Goal: Check status: Check status

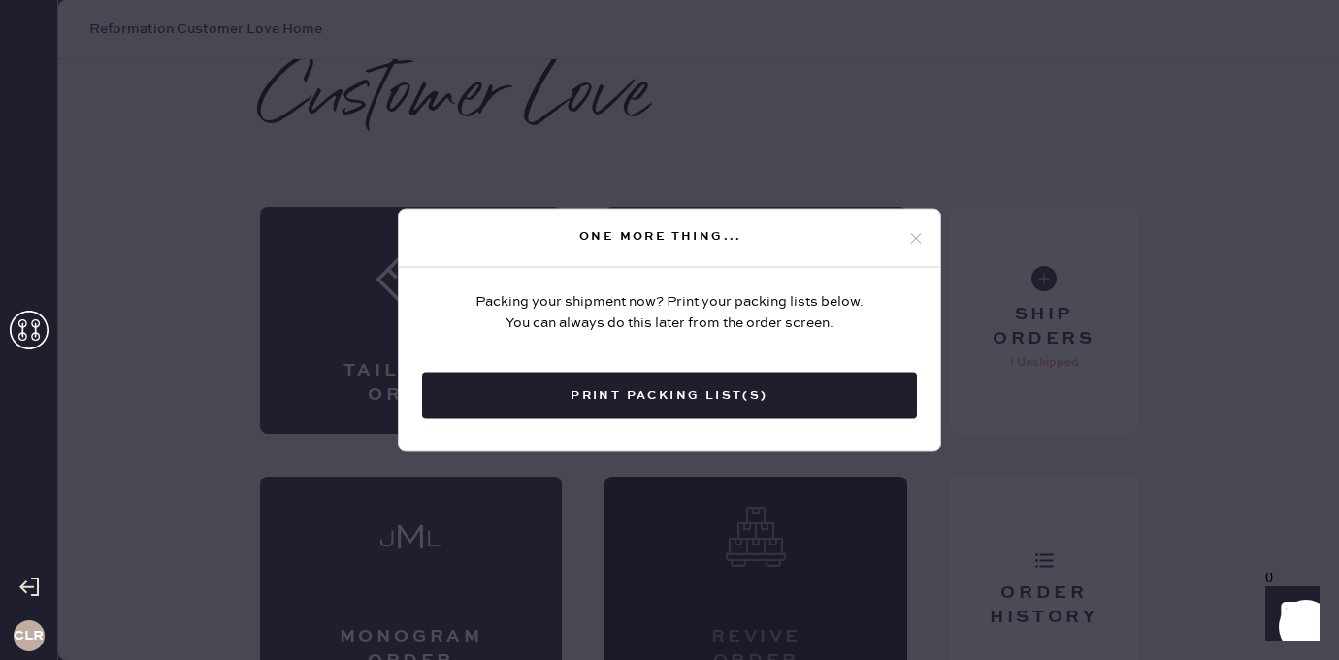
scroll to position [44, 0]
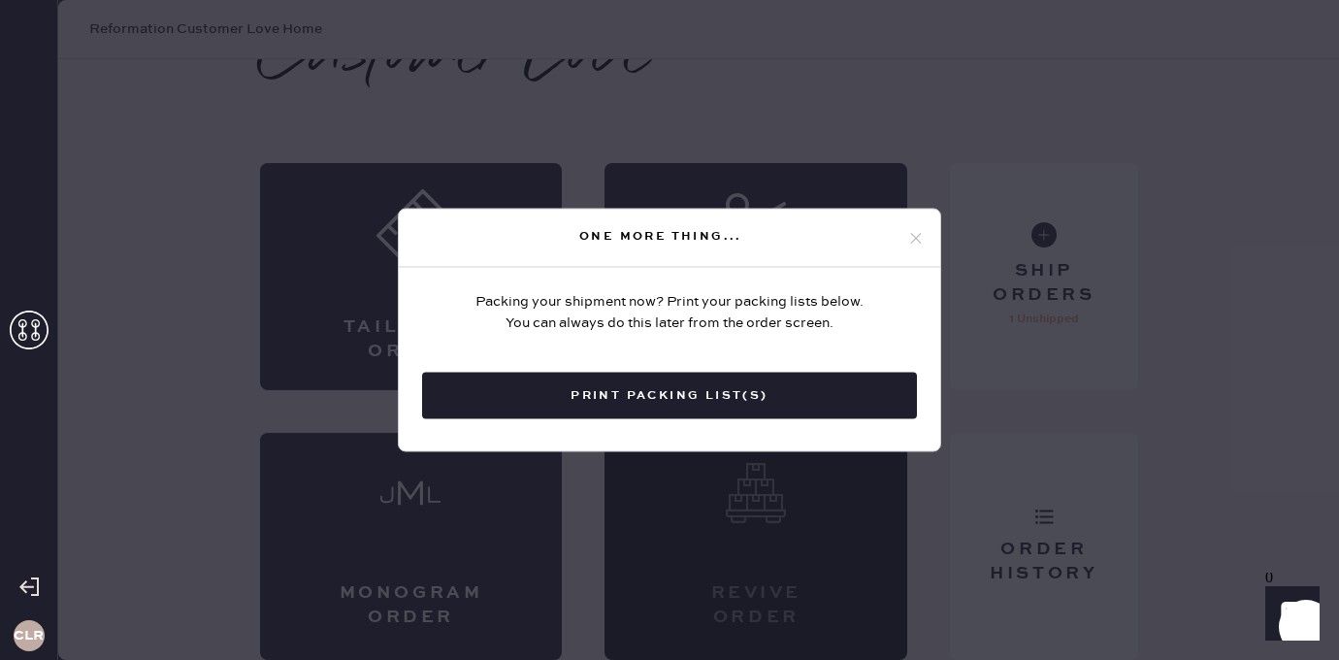
click at [903, 233] on div "One more thing..." at bounding box center [660, 235] width 493 height 23
click at [921, 233] on icon at bounding box center [915, 237] width 17 height 17
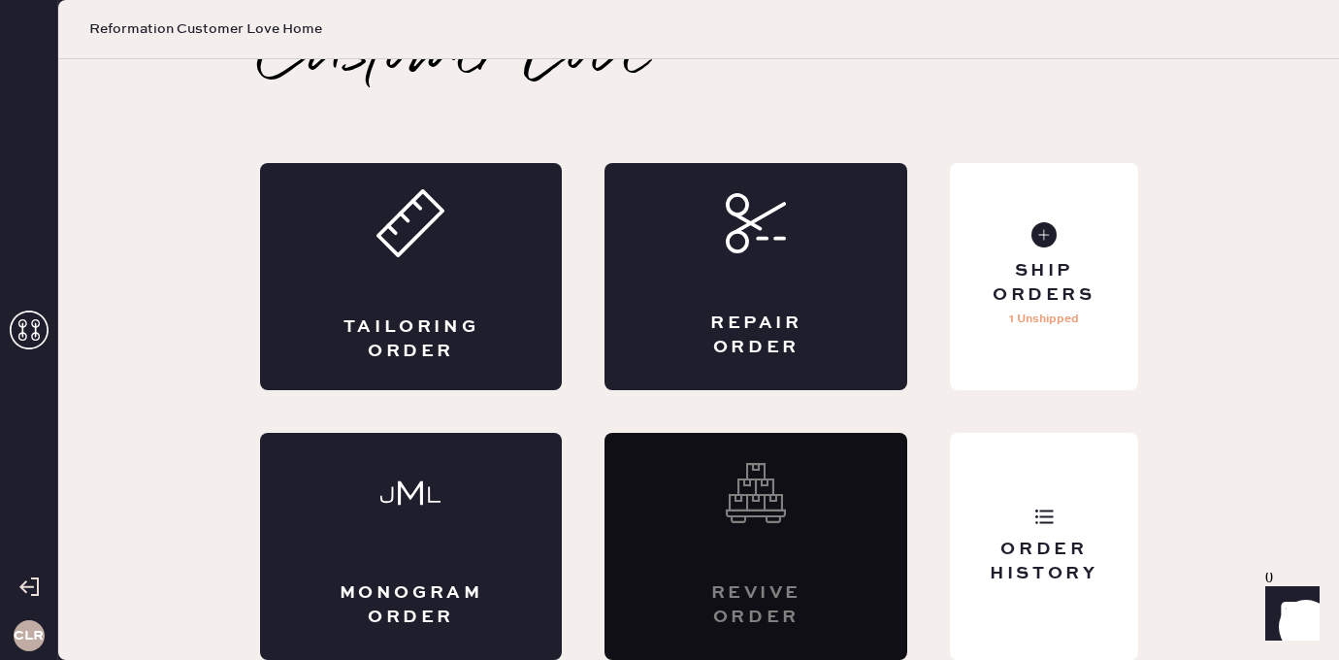
click at [28, 322] on icon at bounding box center [29, 330] width 39 height 39
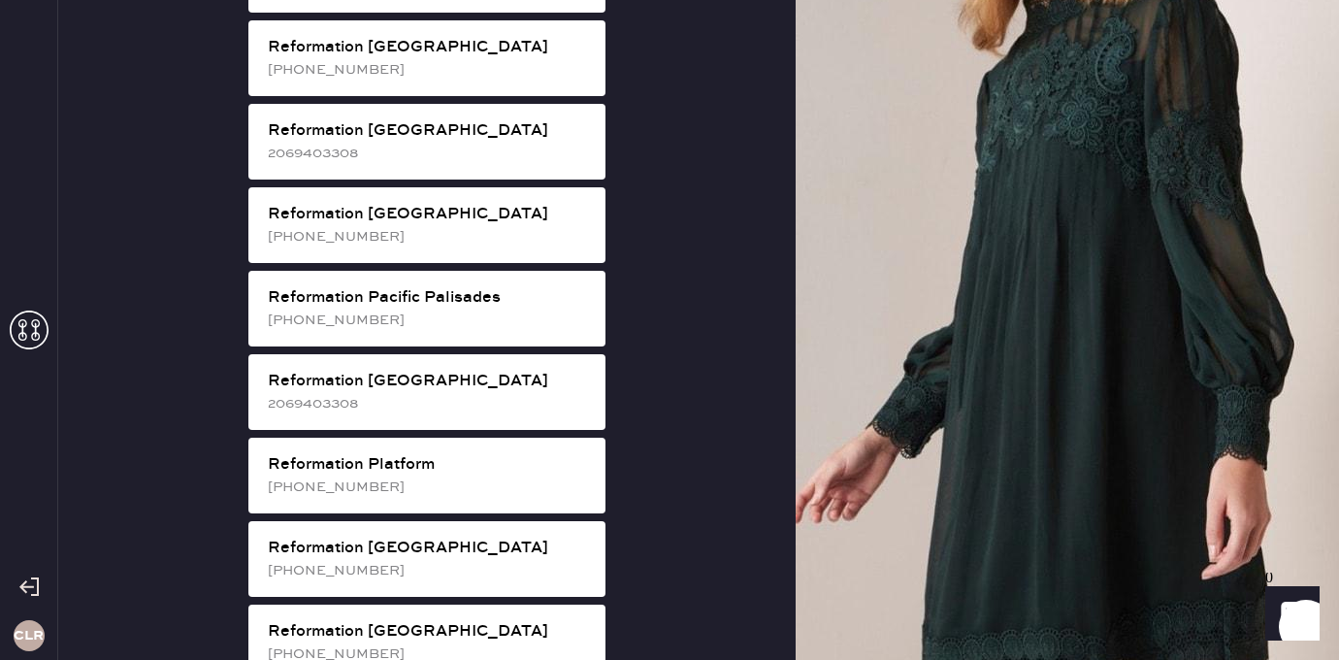
scroll to position [2504, 0]
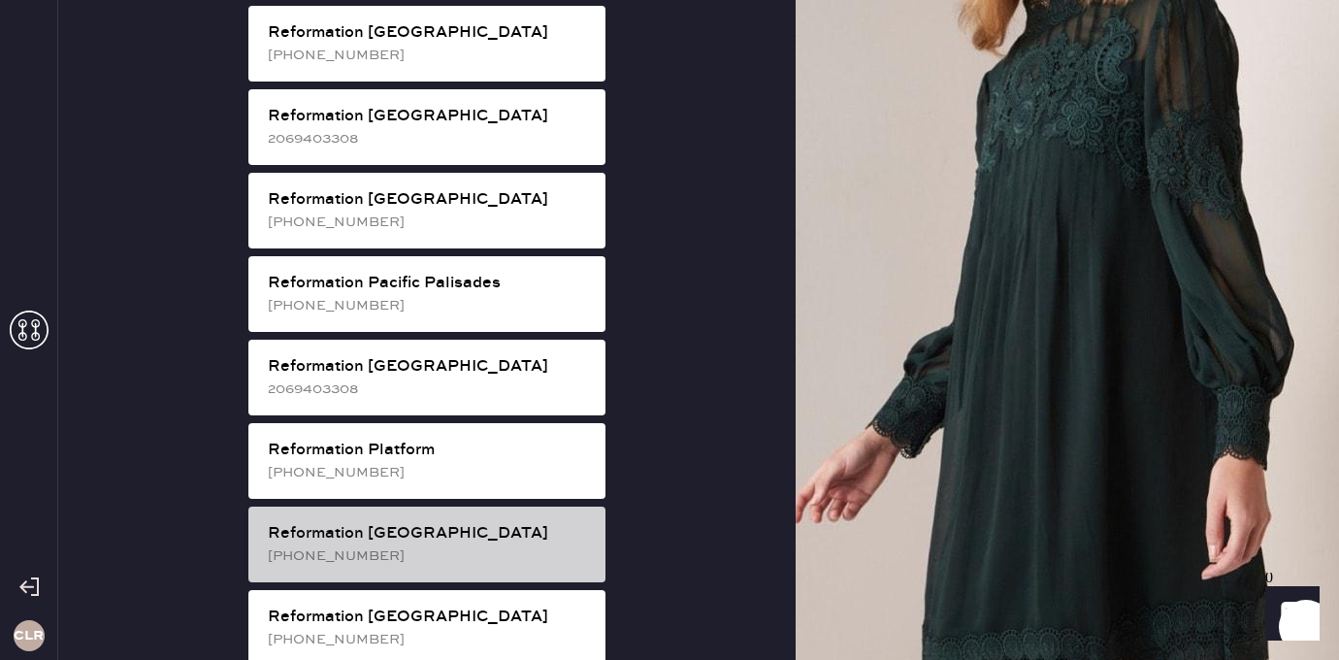
click at [444, 545] on div "[PHONE_NUMBER]" at bounding box center [429, 555] width 322 height 21
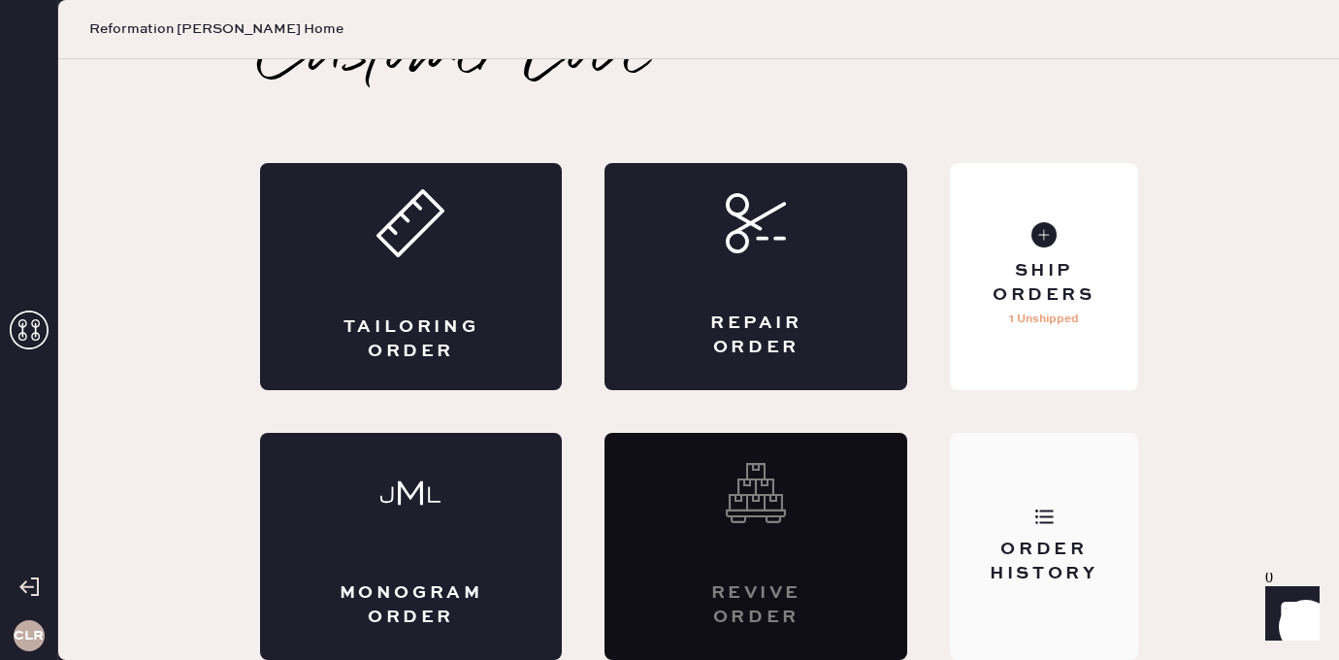
click at [1062, 487] on div "Order History" at bounding box center [1043, 546] width 187 height 227
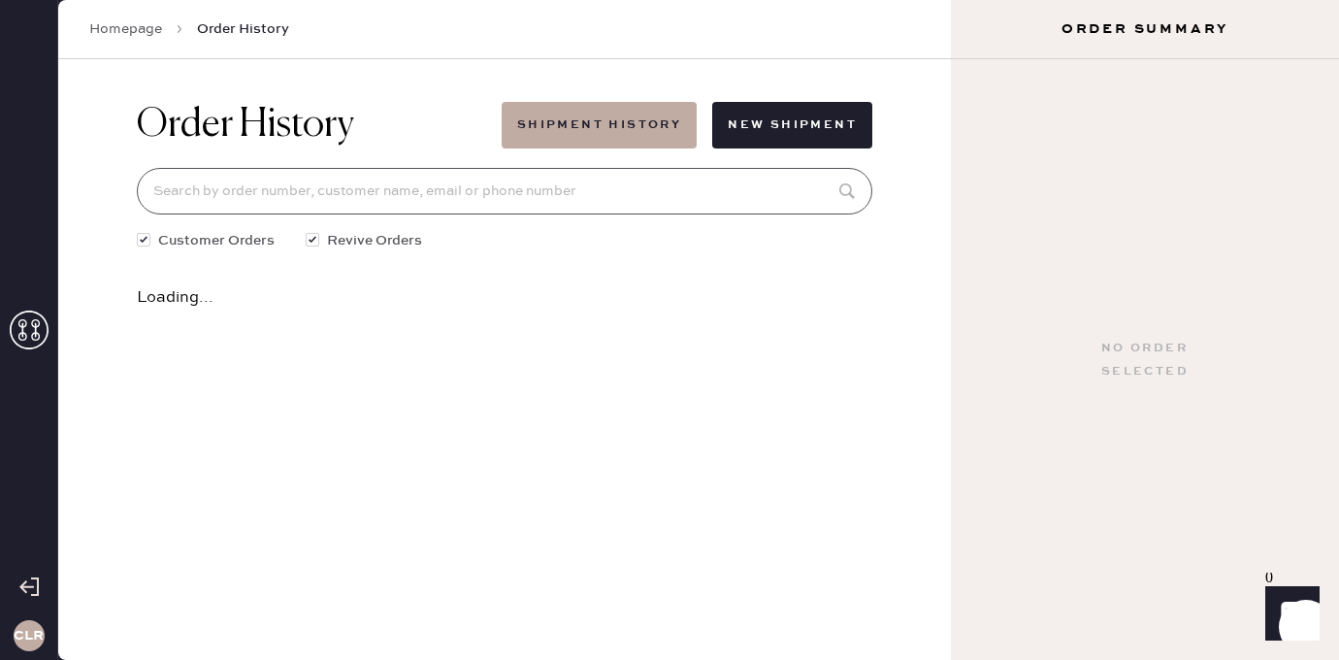
click at [502, 201] on input at bounding box center [505, 191] width 736 height 47
paste input "81039"
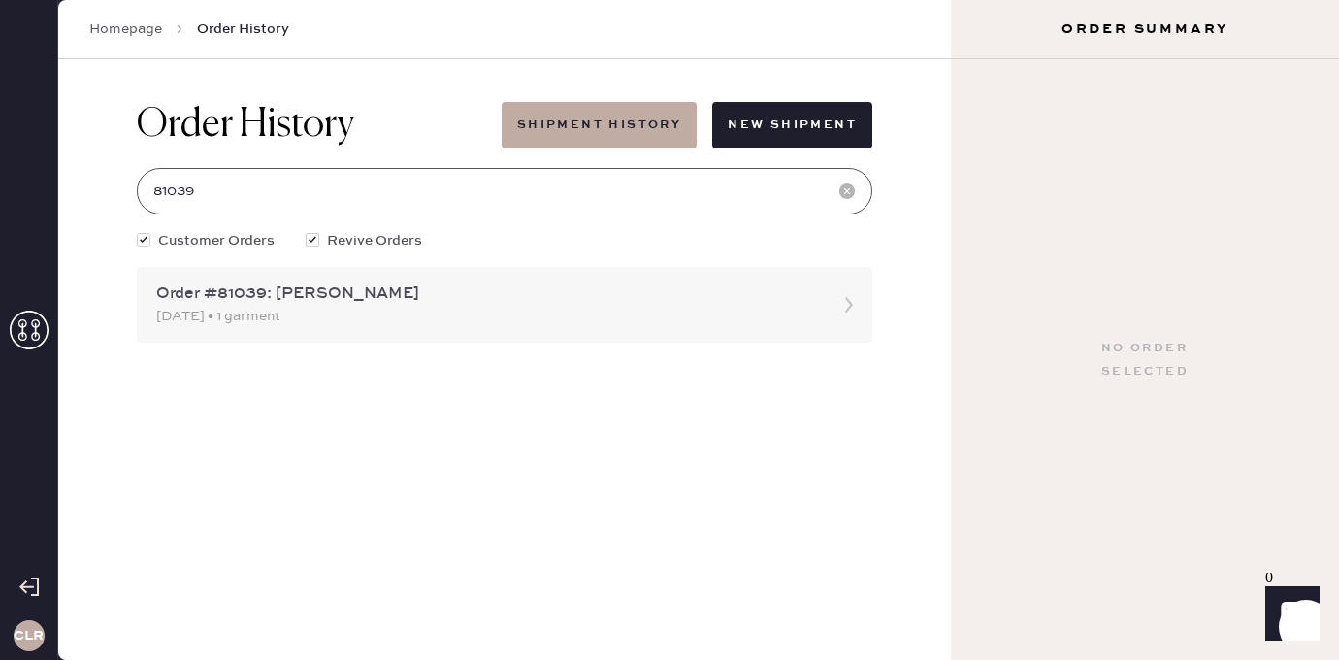
type input "81039"
click at [280, 308] on div "[DATE] • 1 garment" at bounding box center [487, 316] width 662 height 21
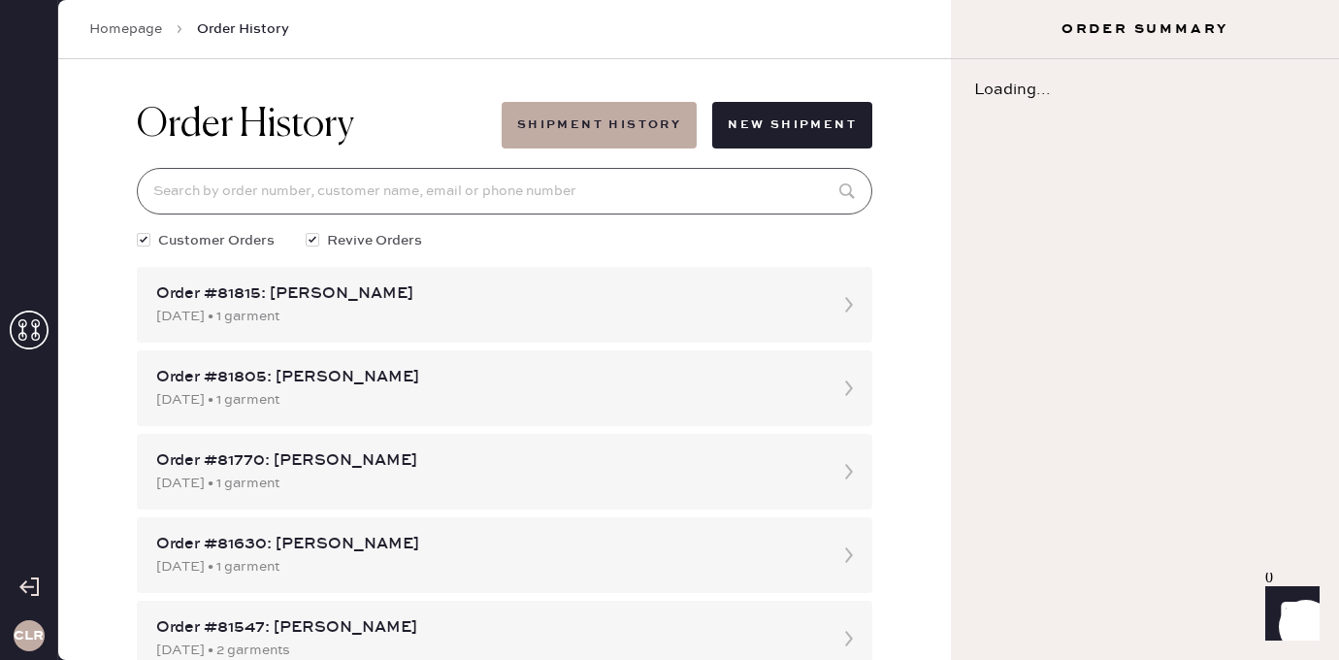
click at [279, 200] on input at bounding box center [505, 191] width 736 height 47
paste input "81039"
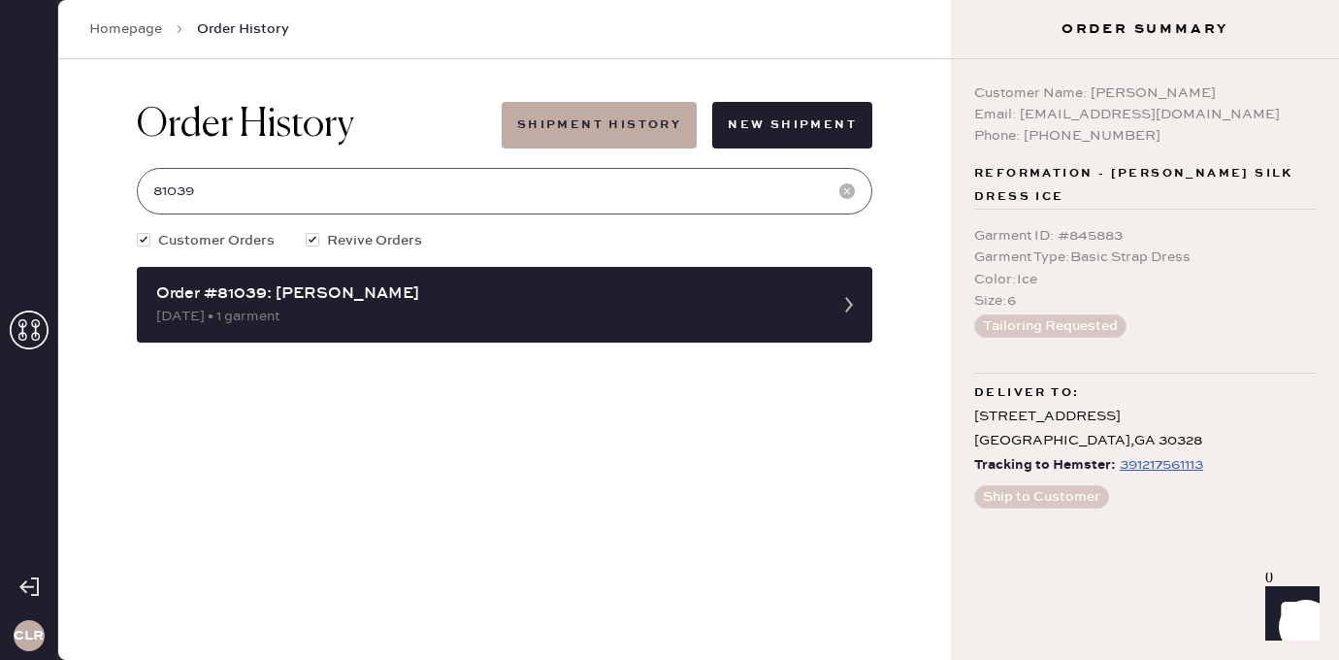
type input "81039"
